Goal: Information Seeking & Learning: Learn about a topic

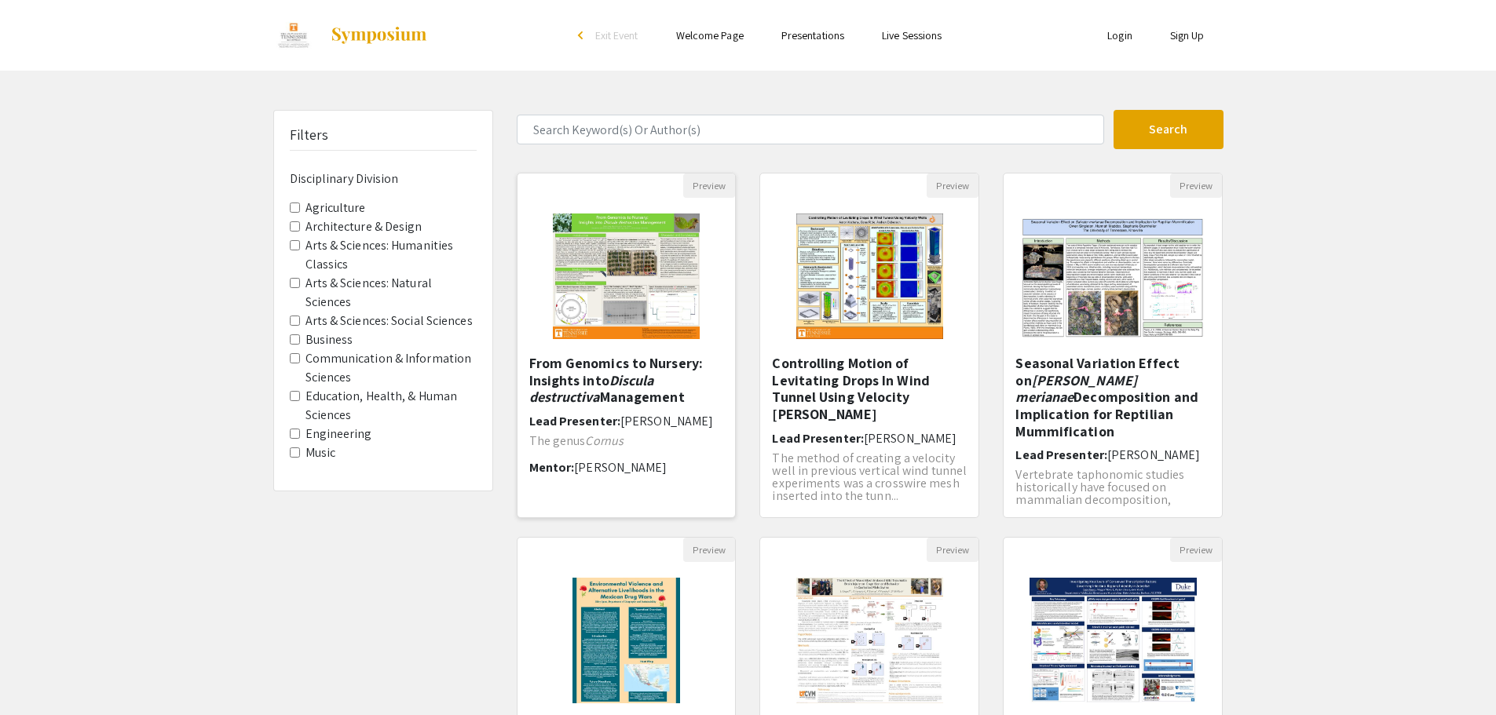
scroll to position [326, 0]
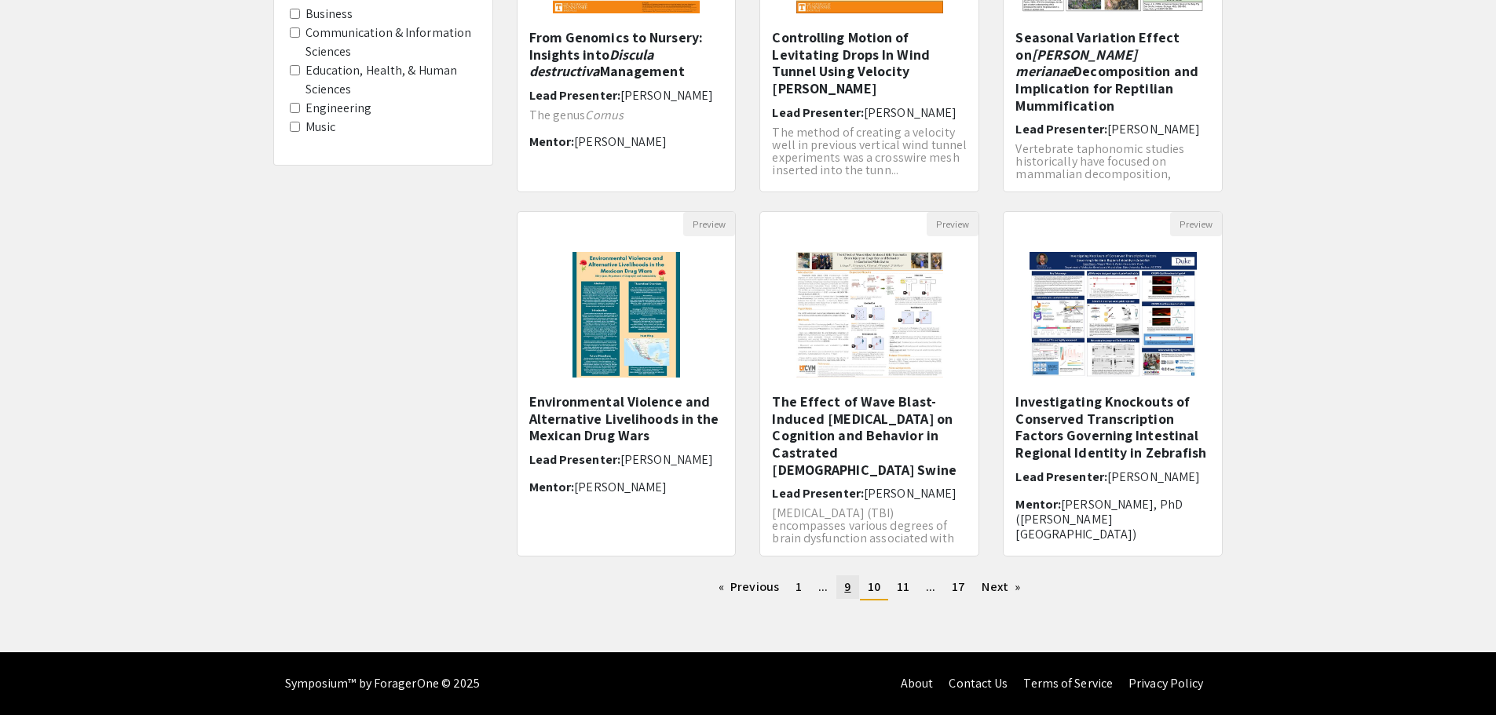
click at [843, 591] on link "page 9" at bounding box center [847, 587] width 22 height 24
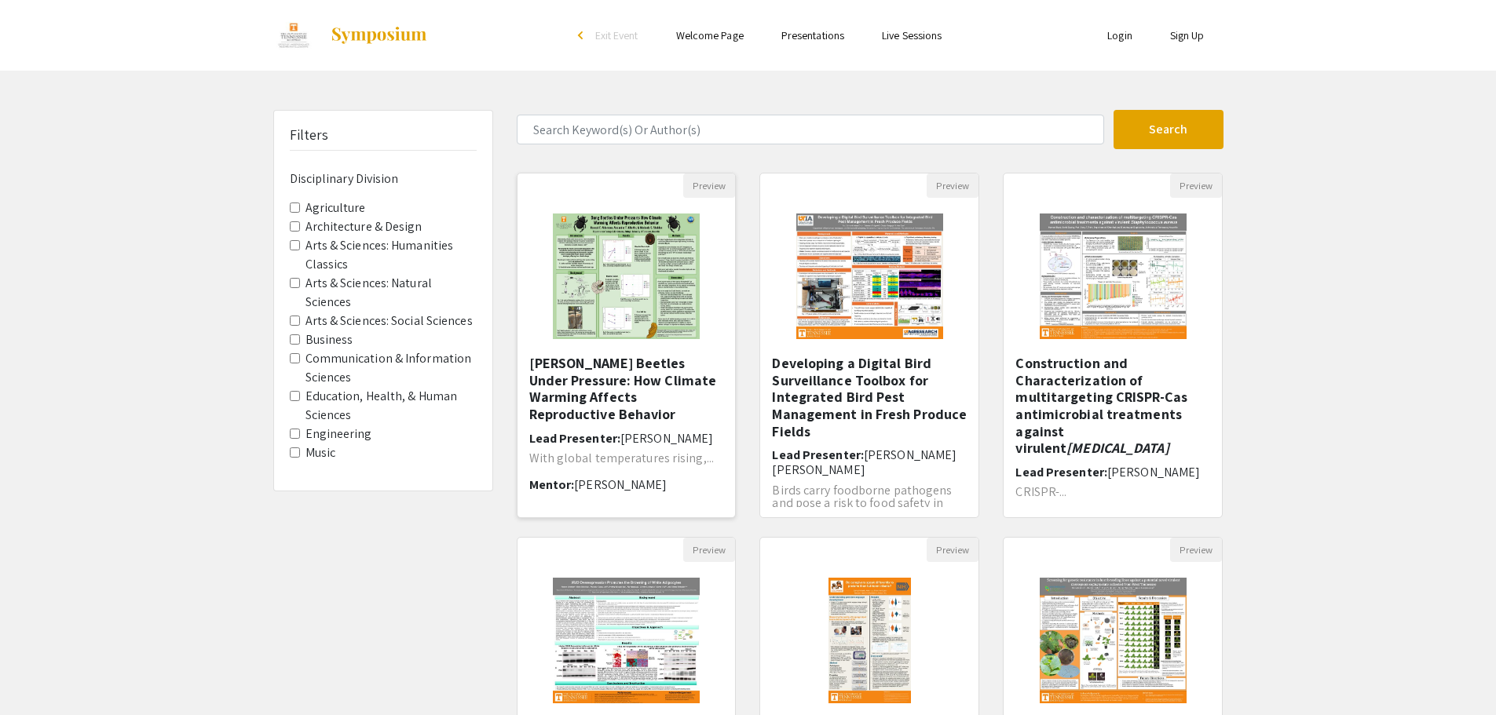
click at [655, 317] on img at bounding box center [626, 276] width 178 height 157
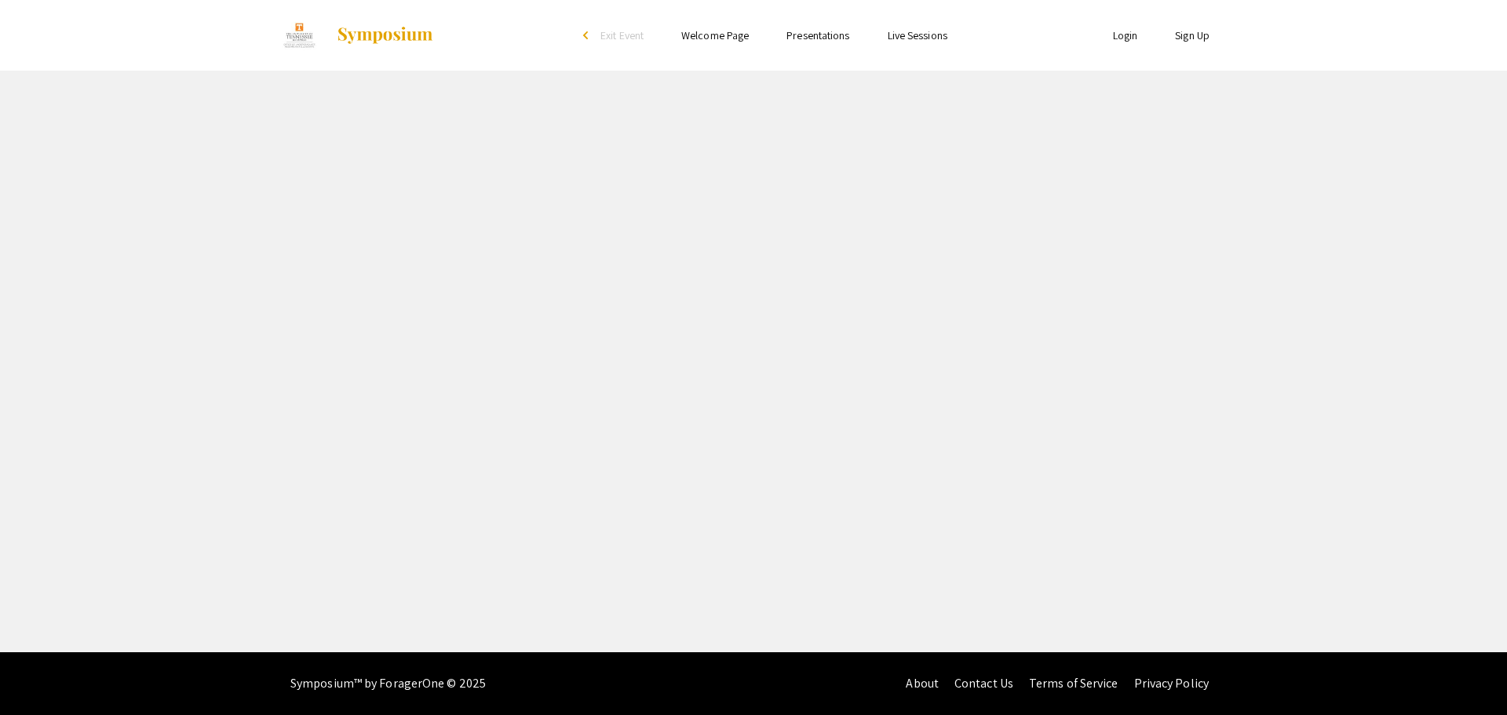
select select "custom"
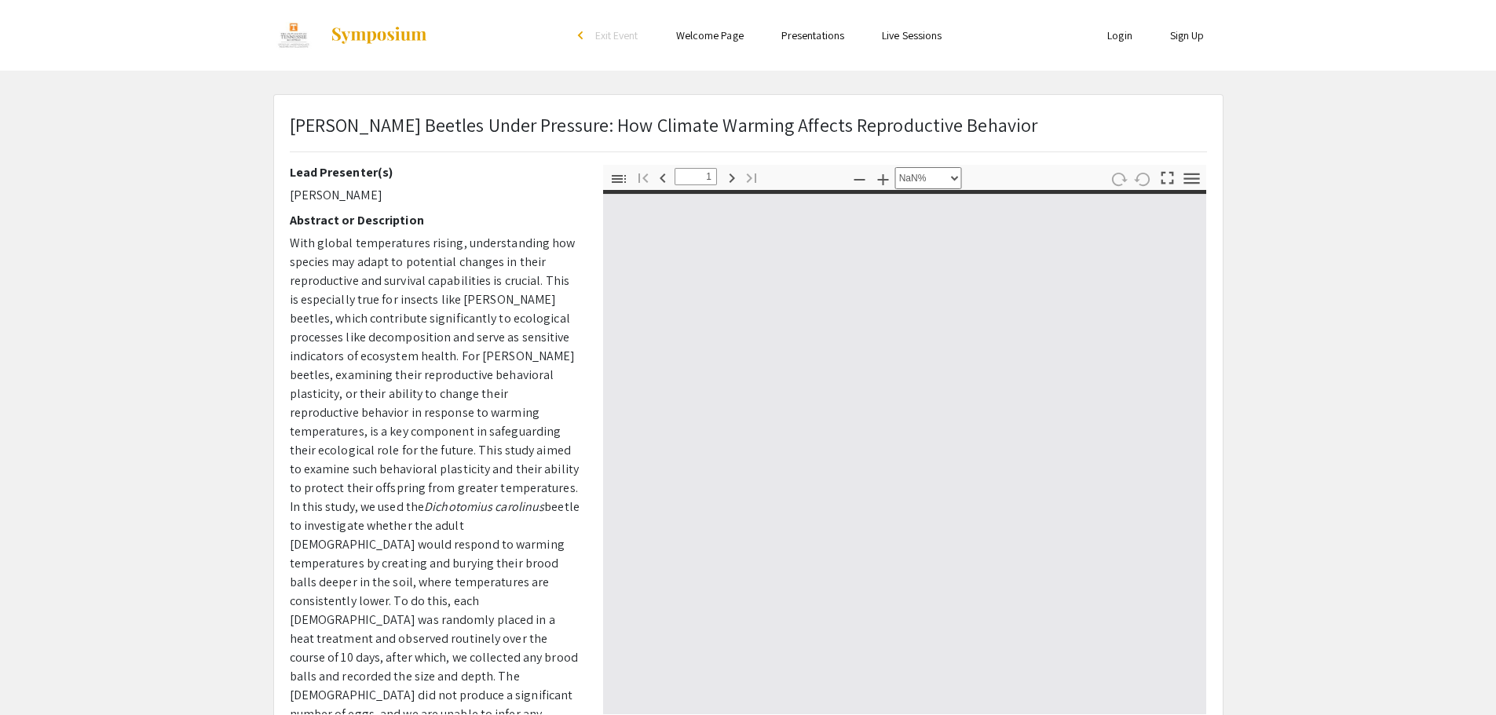
type input "0"
select select "custom"
type input "1"
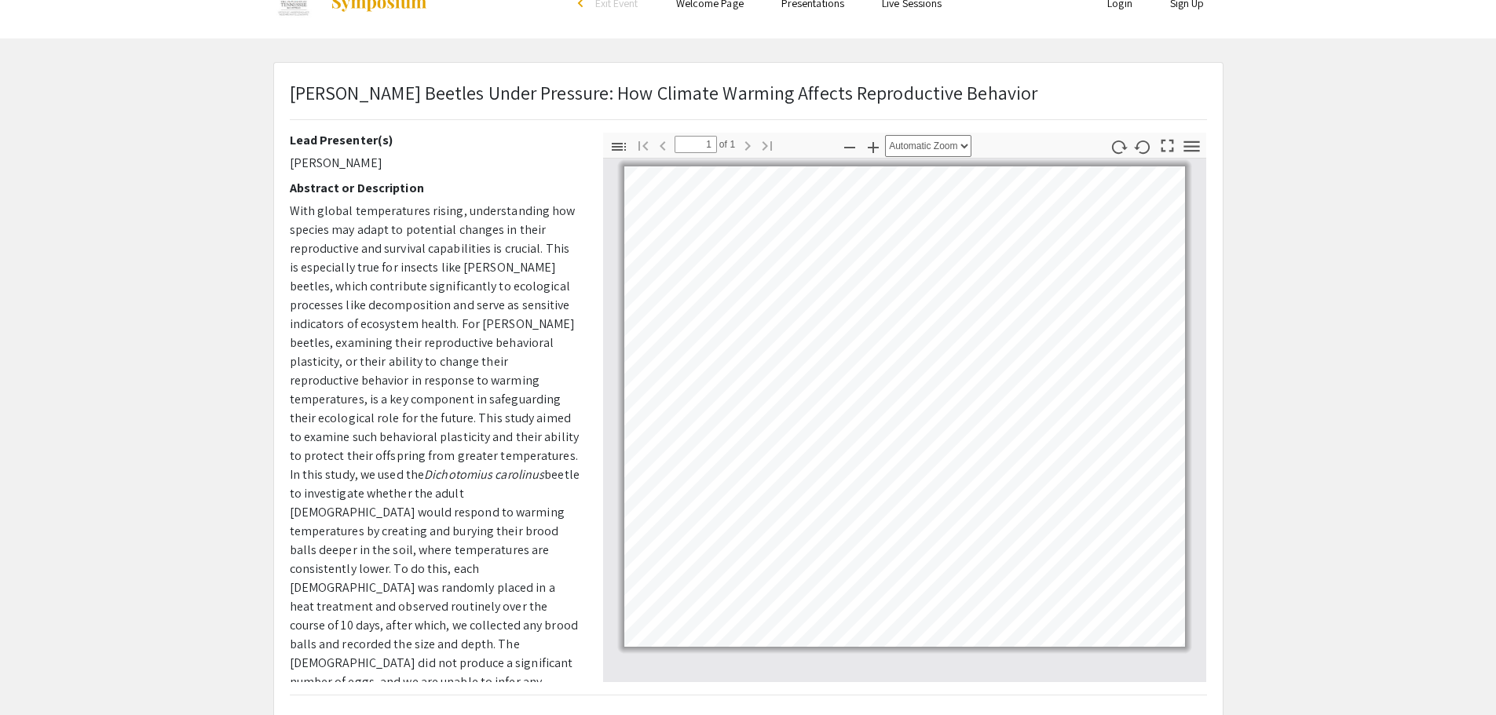
scroll to position [33, 0]
select select "custom"
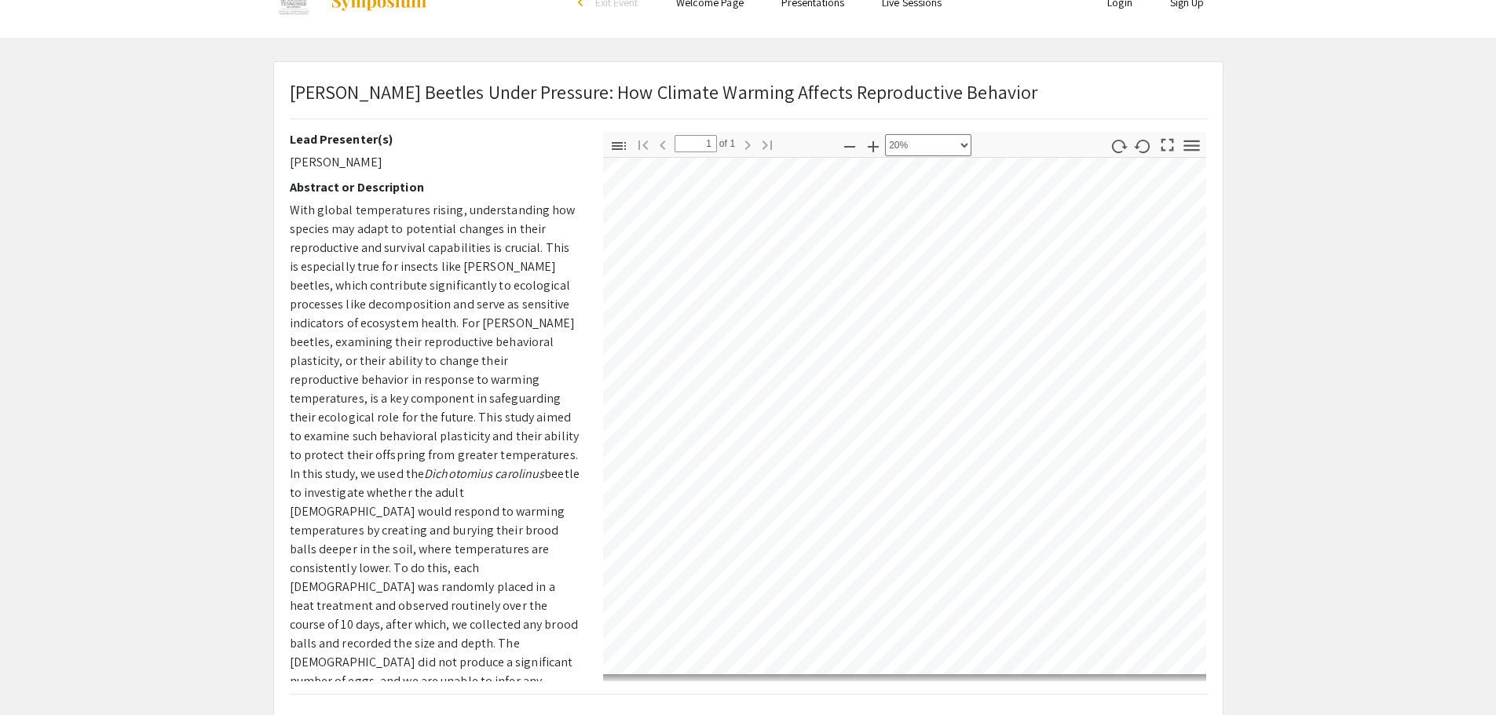
scroll to position [46, 12]
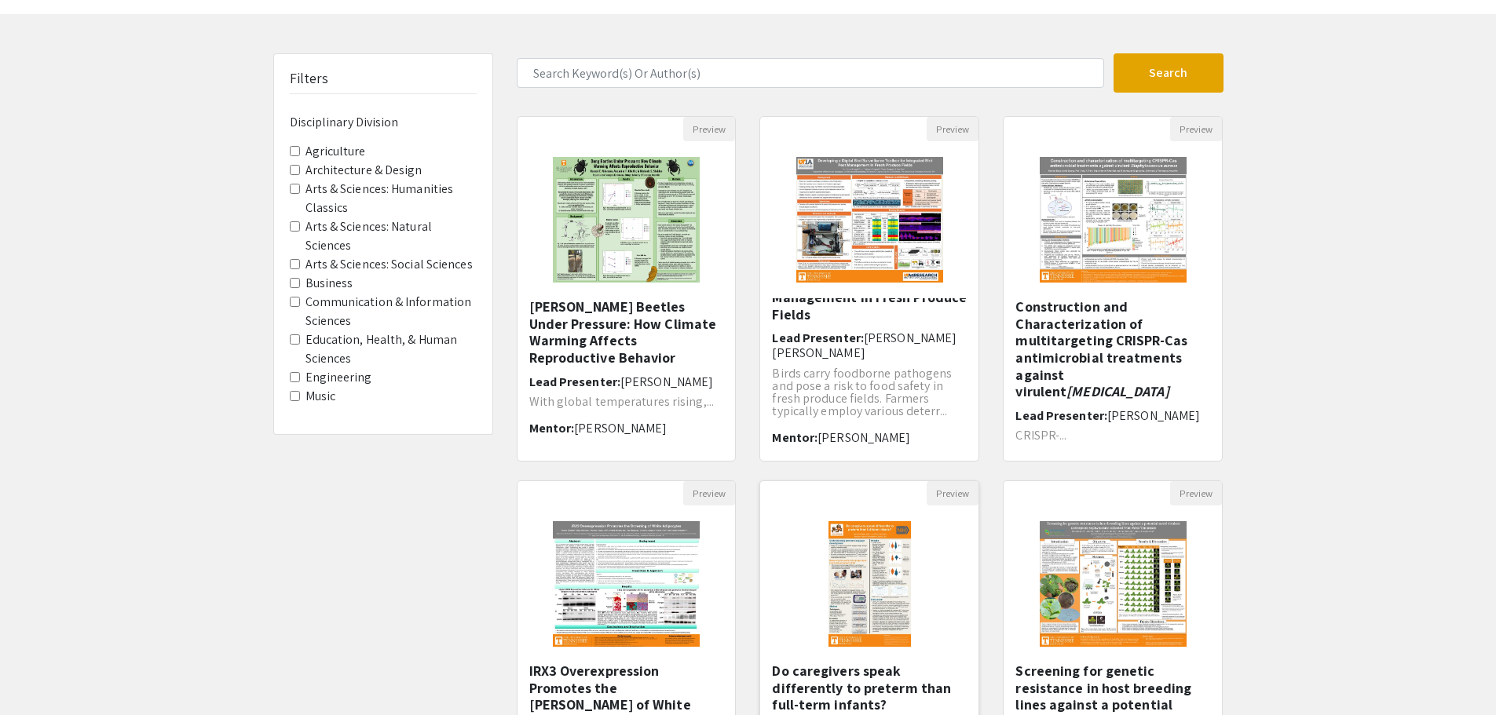
scroll to position [56, 0]
